Goal: Task Accomplishment & Management: Use online tool/utility

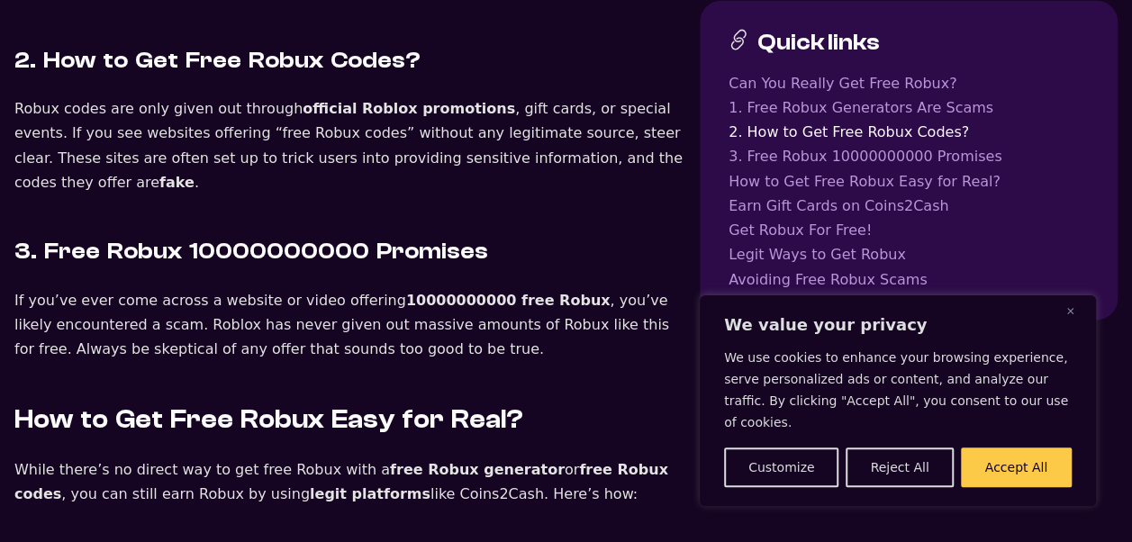
scroll to position [1896, 0]
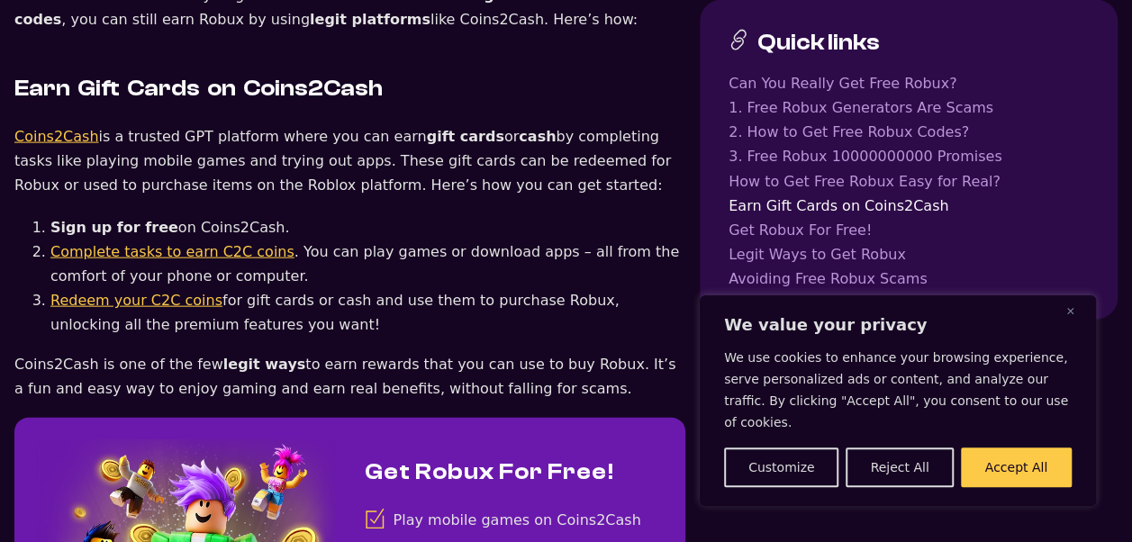
click at [220, 243] on link "Complete tasks to earn C2C coins" at bounding box center [172, 251] width 244 height 17
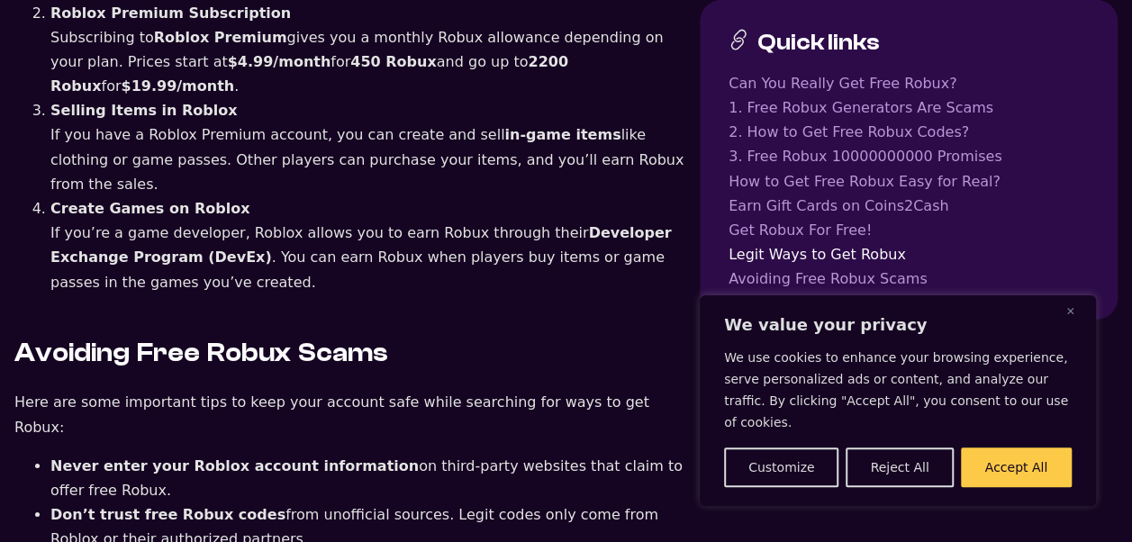
scroll to position [3318, 0]
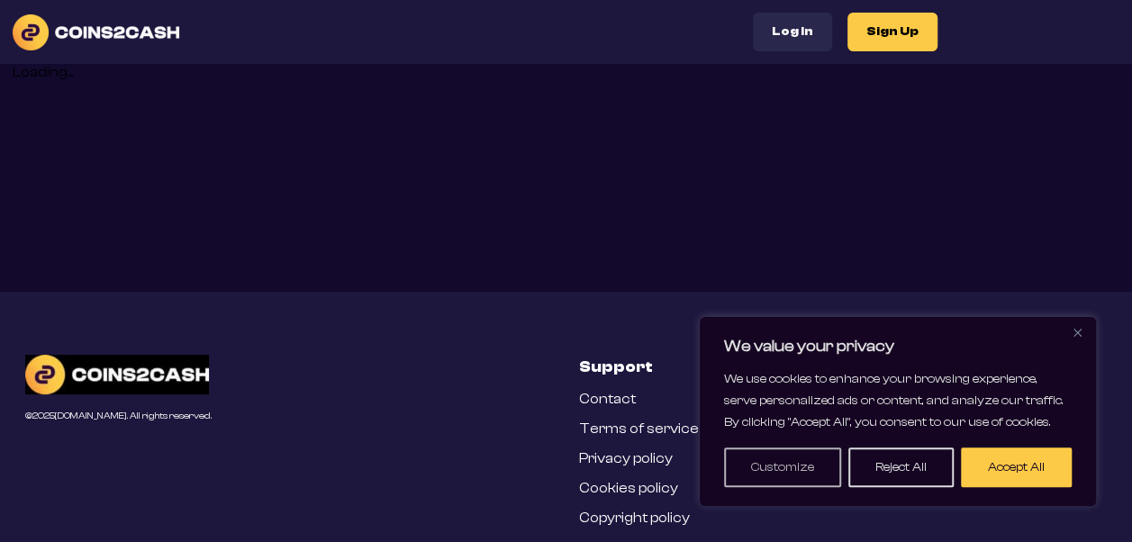
click at [776, 464] on button "Customize" at bounding box center [782, 467] width 117 height 40
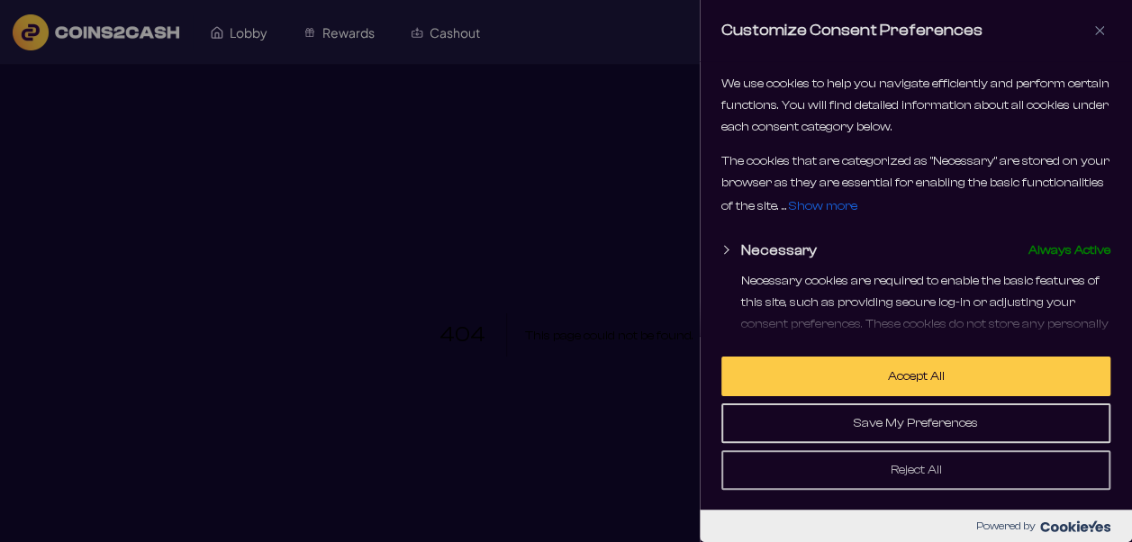
click at [924, 469] on button "Reject All" at bounding box center [915, 470] width 389 height 40
